Goal: Task Accomplishment & Management: Manage account settings

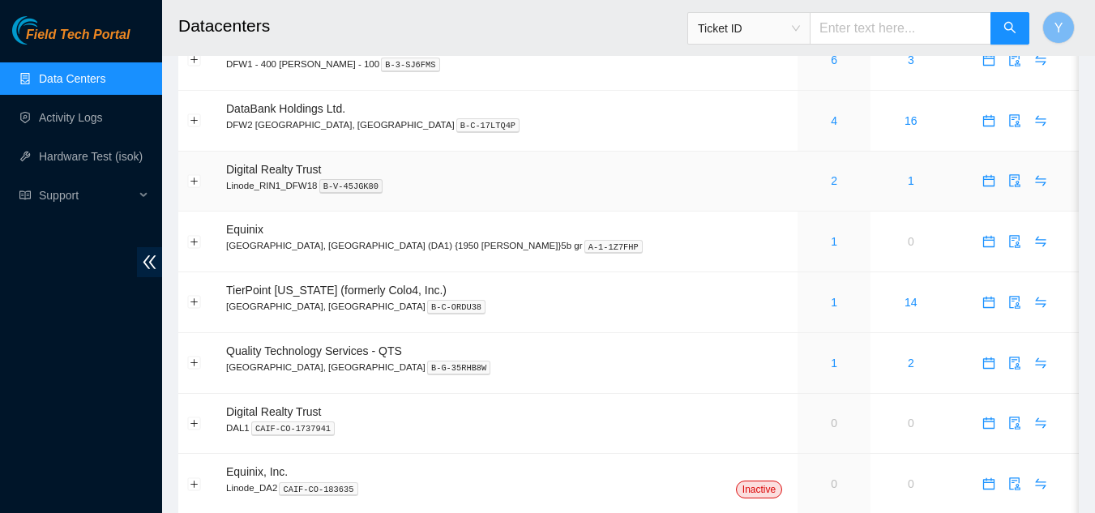
scroll to position [50, 0]
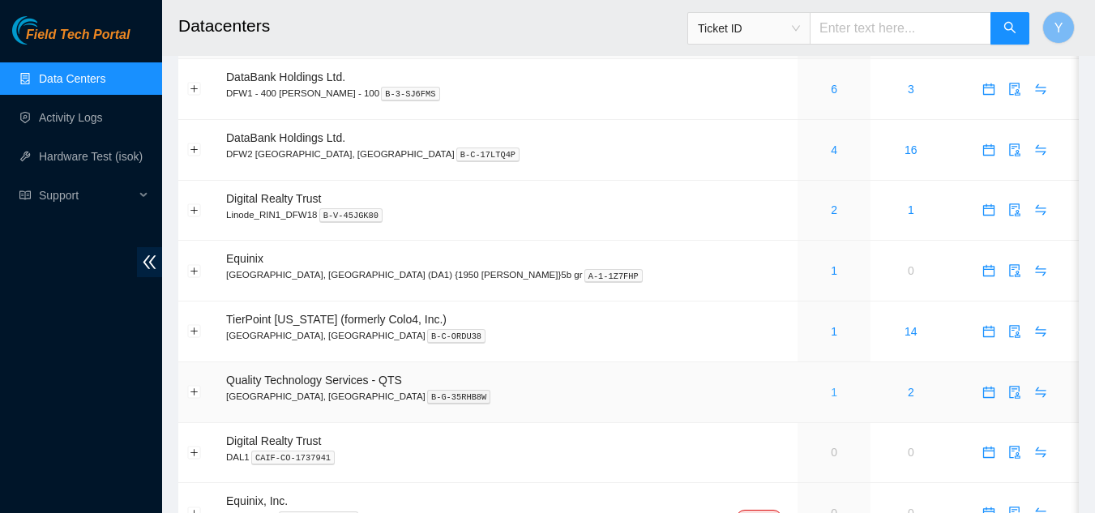
click at [831, 395] on link "1" at bounding box center [834, 392] width 6 height 13
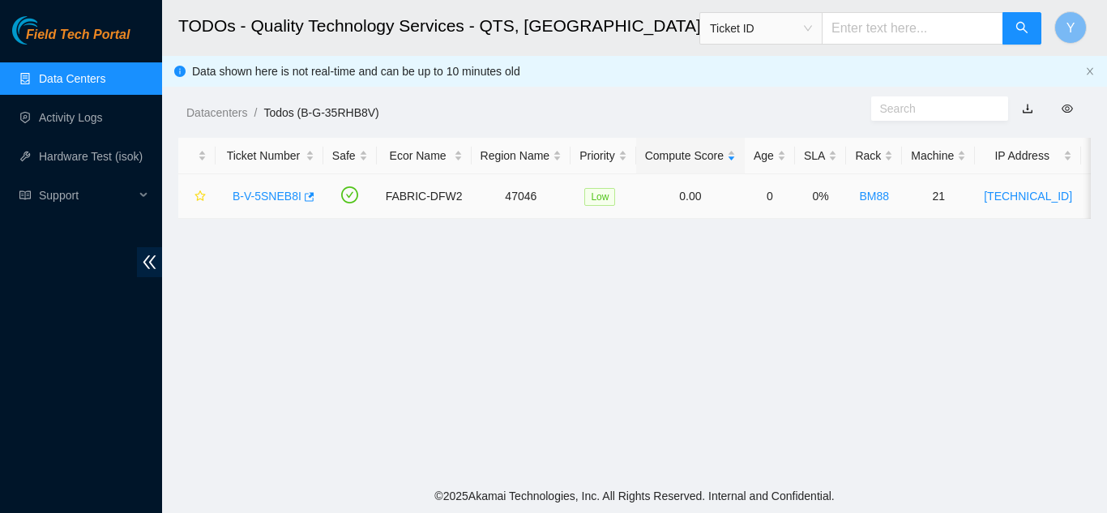
click at [264, 195] on link "B-V-5SNEB8I" at bounding box center [267, 196] width 69 height 13
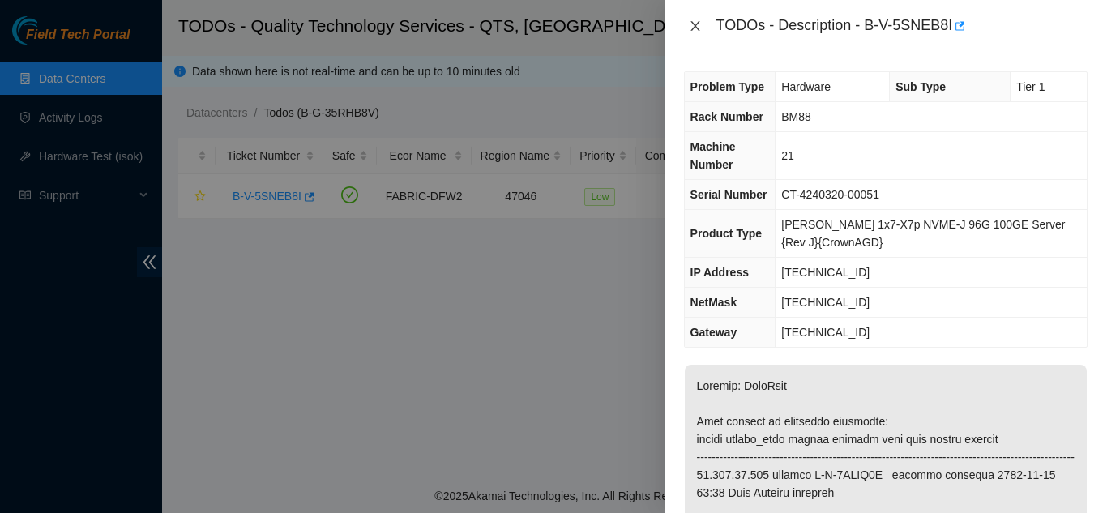
click at [694, 19] on div "TODOs - Description - B-V-5SNEB8I" at bounding box center [886, 26] width 404 height 26
click at [692, 28] on icon "close" at bounding box center [695, 25] width 13 height 13
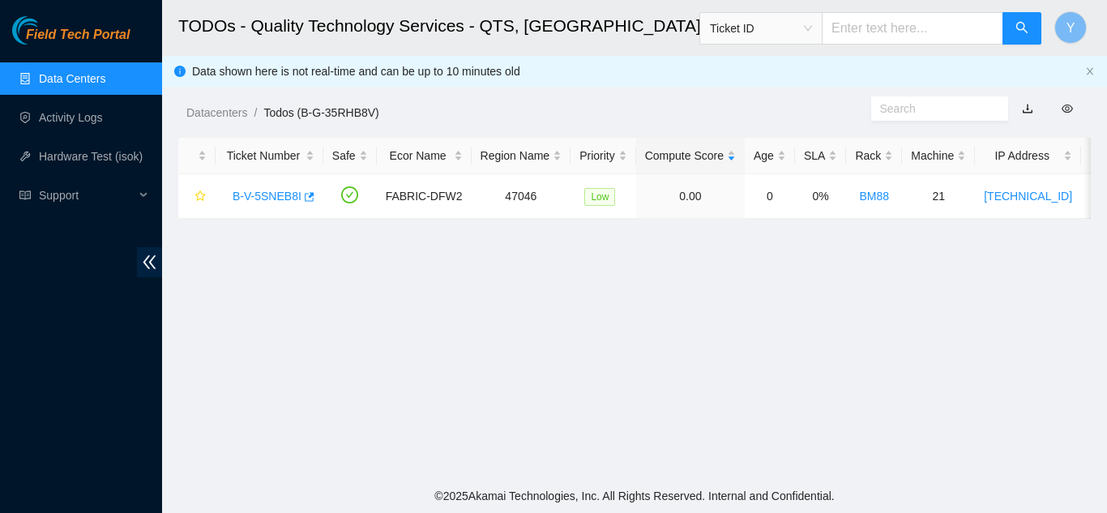
click at [97, 78] on link "Data Centers" at bounding box center [72, 78] width 66 height 13
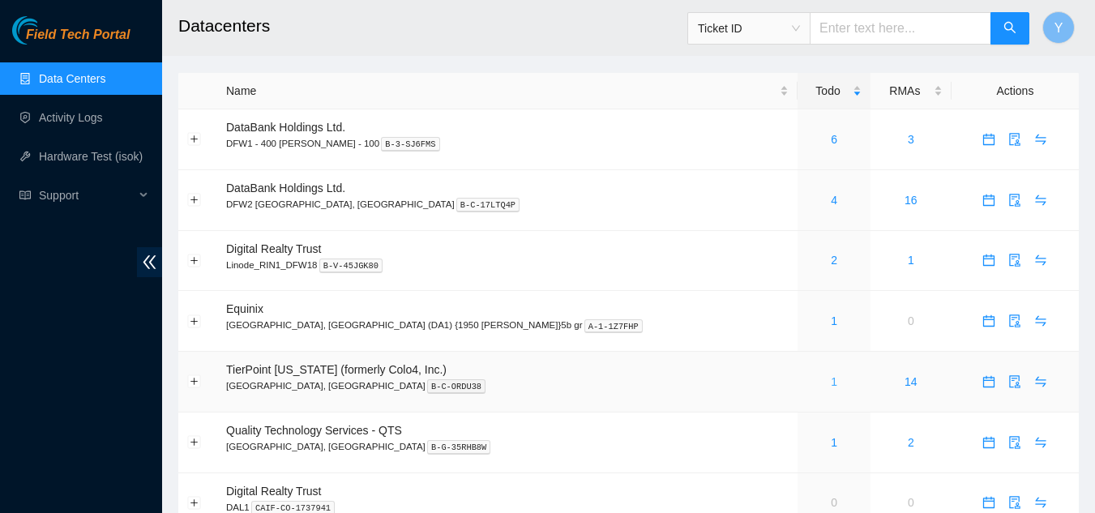
click at [831, 381] on link "1" at bounding box center [834, 381] width 6 height 13
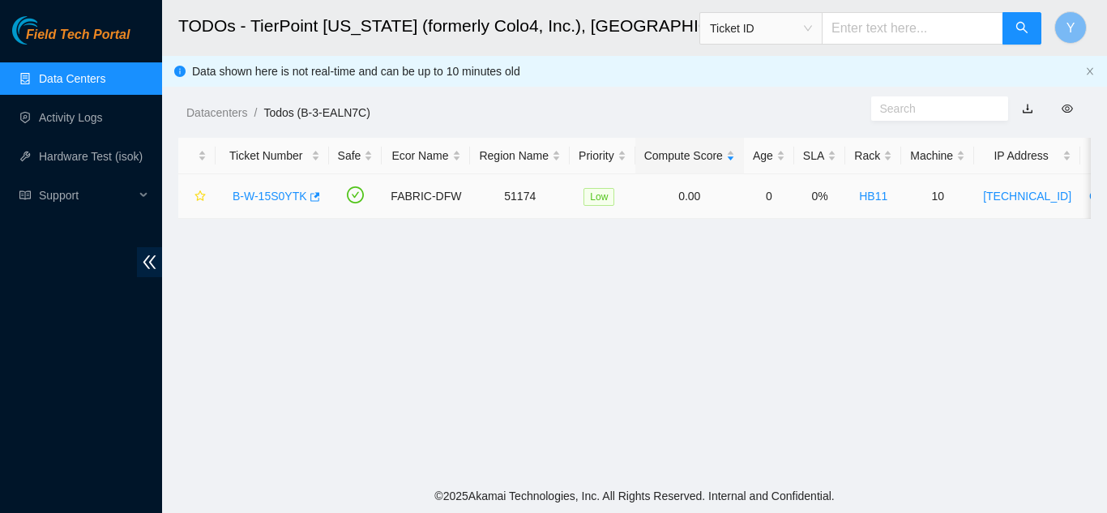
click at [275, 194] on link "B-W-15S0YTK" at bounding box center [270, 196] width 75 height 13
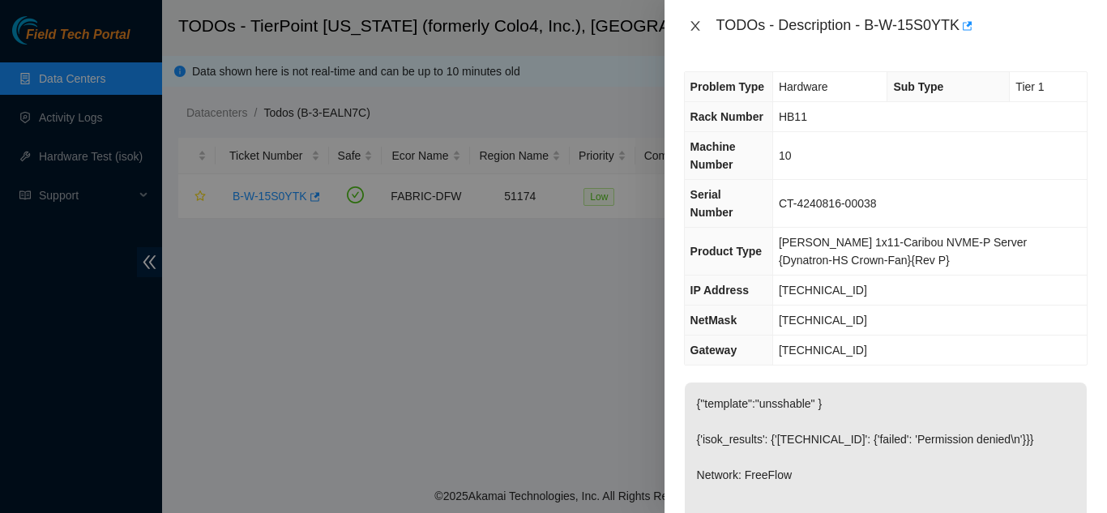
click at [694, 23] on icon "close" at bounding box center [695, 25] width 13 height 13
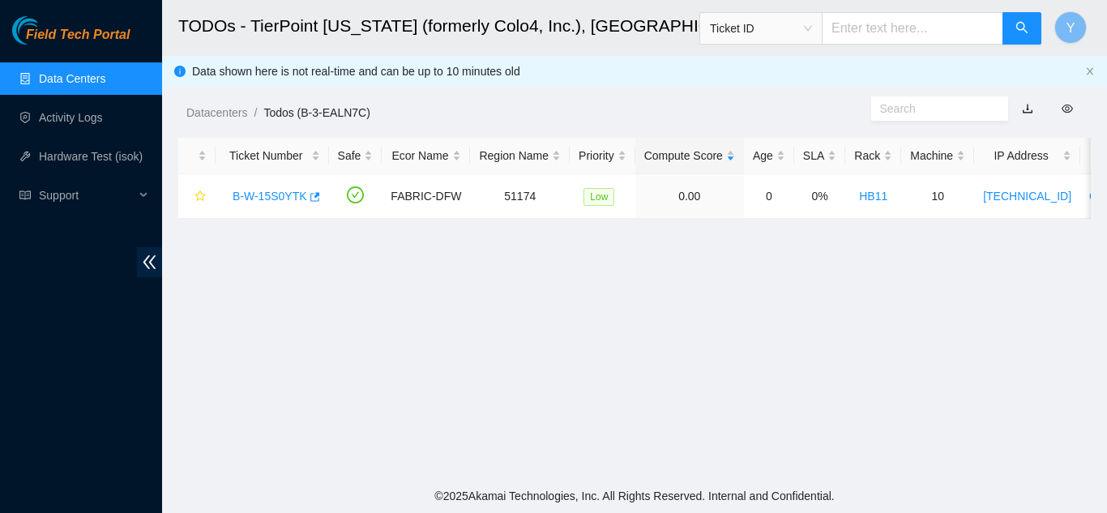
click at [98, 78] on link "Data Centers" at bounding box center [72, 78] width 66 height 13
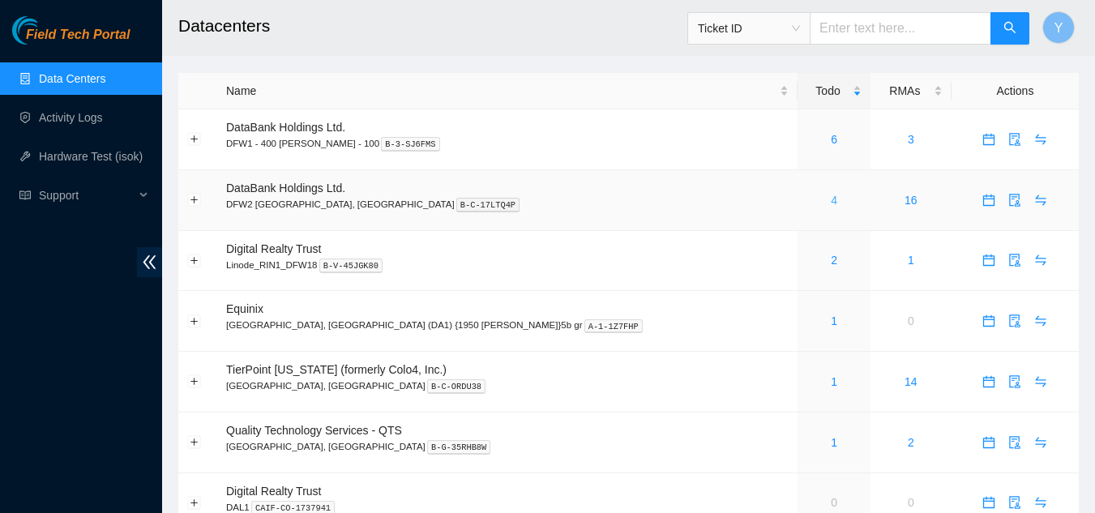
click at [831, 197] on link "4" at bounding box center [834, 200] width 6 height 13
